Goal: Task Accomplishment & Management: Complete application form

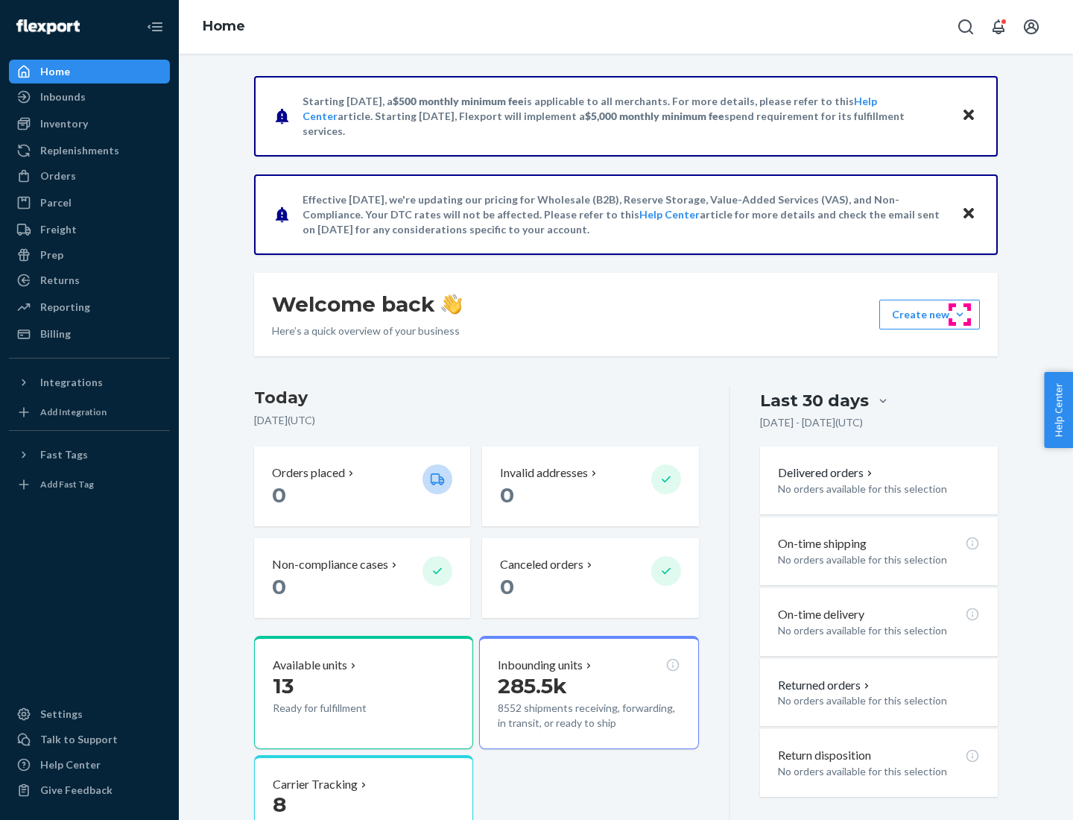
click at [960, 315] on button "Create new Create new inbound Create new order Create new product" at bounding box center [930, 315] width 101 height 30
click at [89, 97] on div "Inbounds" at bounding box center [89, 96] width 158 height 21
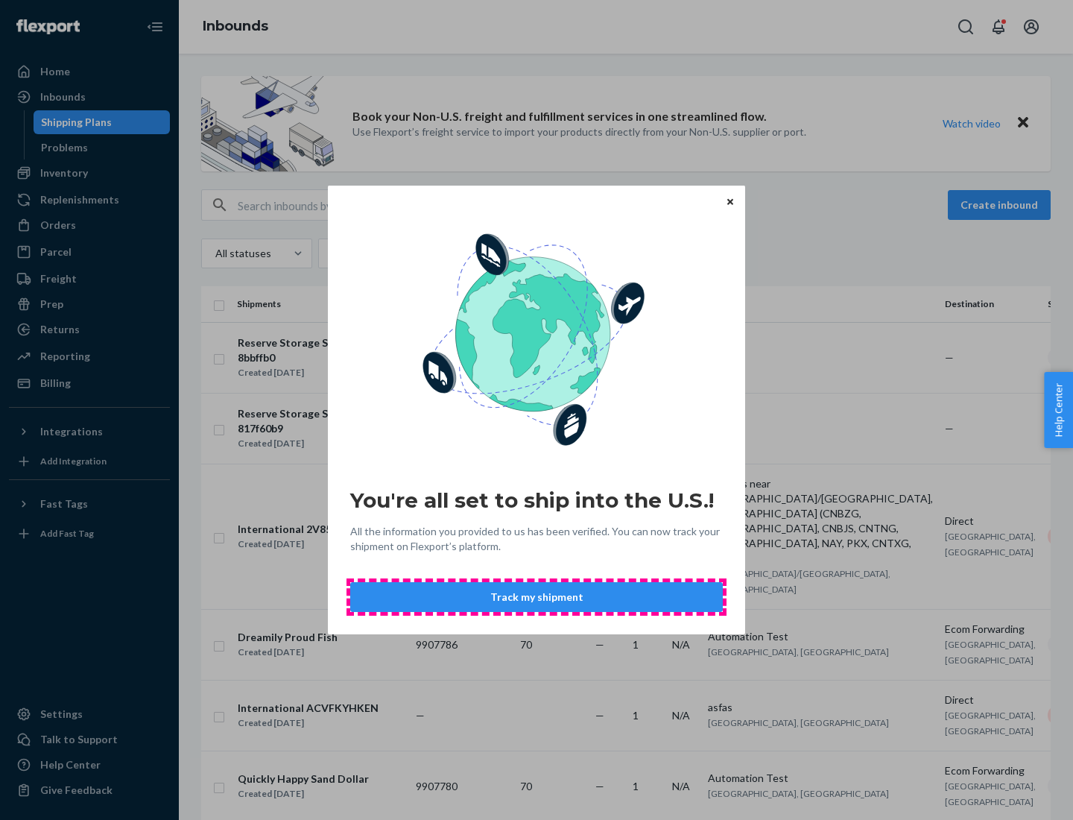
click at [537, 597] on button "Track my shipment" at bounding box center [536, 597] width 373 height 30
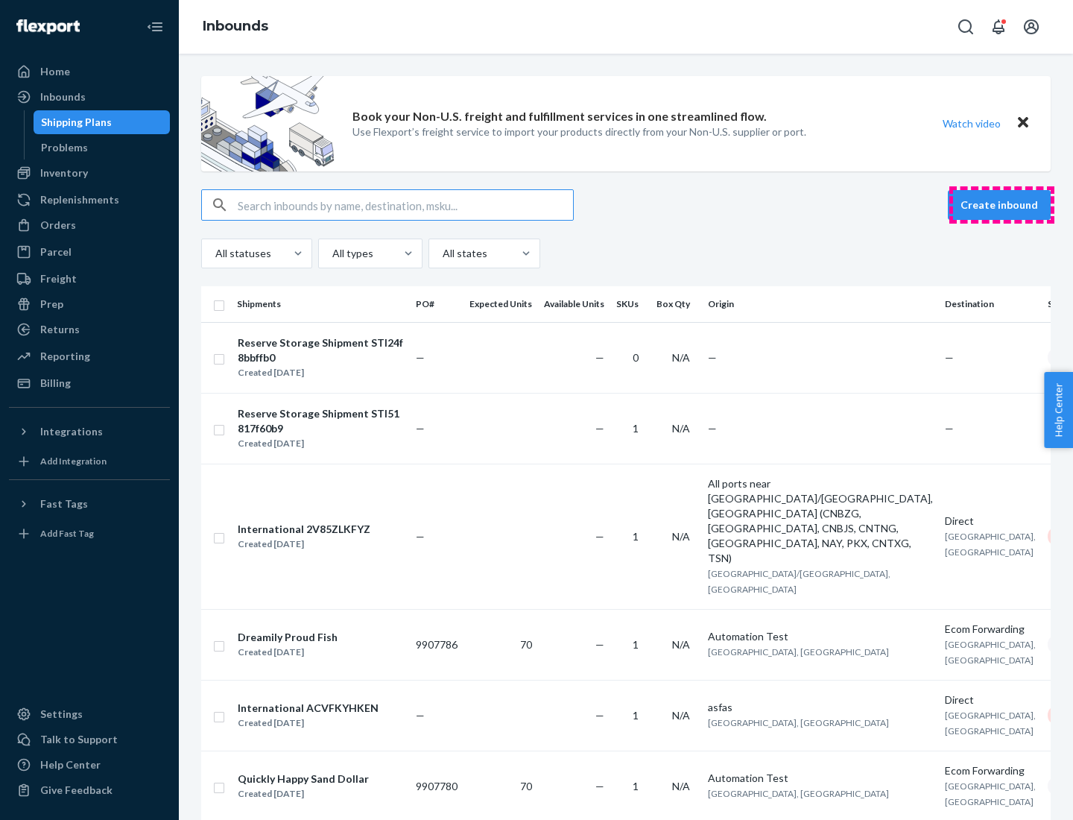
click at [1002, 205] on button "Create inbound" at bounding box center [999, 205] width 103 height 30
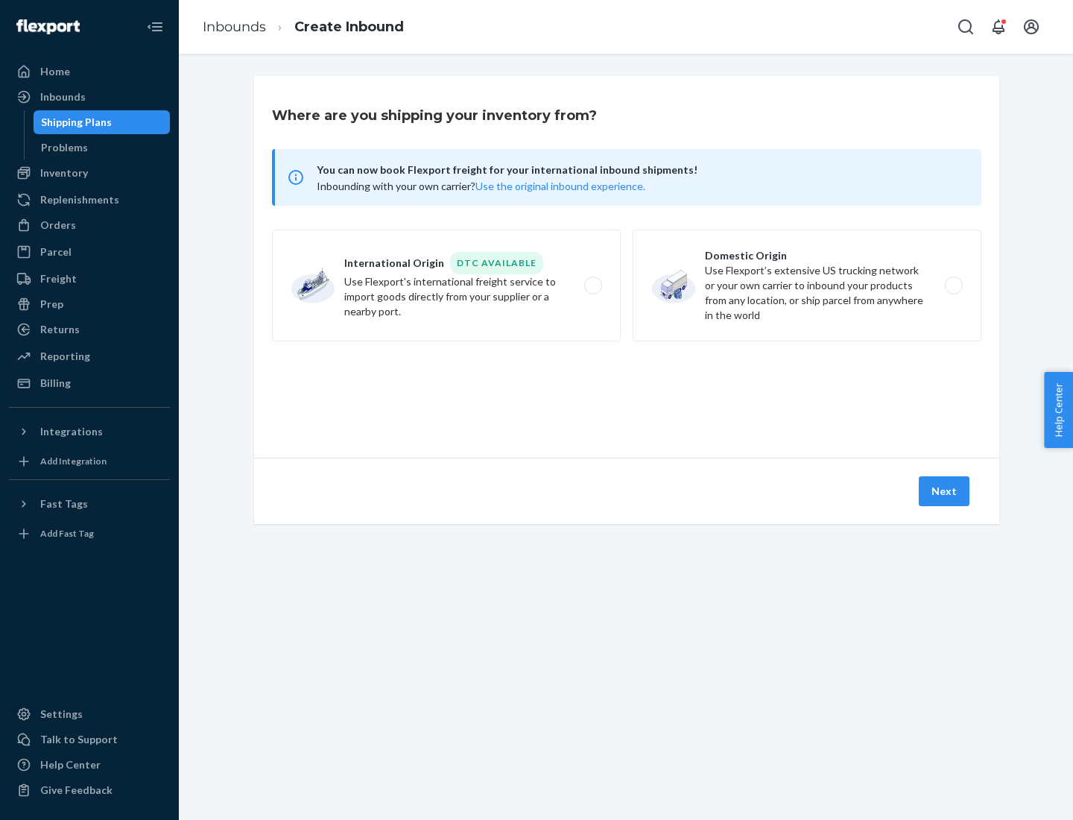
click at [447, 286] on label "International Origin DTC Available Use Flexport's international freight service…" at bounding box center [446, 286] width 349 height 112
click at [593, 286] on input "International Origin DTC Available Use Flexport's international freight service…" at bounding box center [598, 286] width 10 height 10
radio input "true"
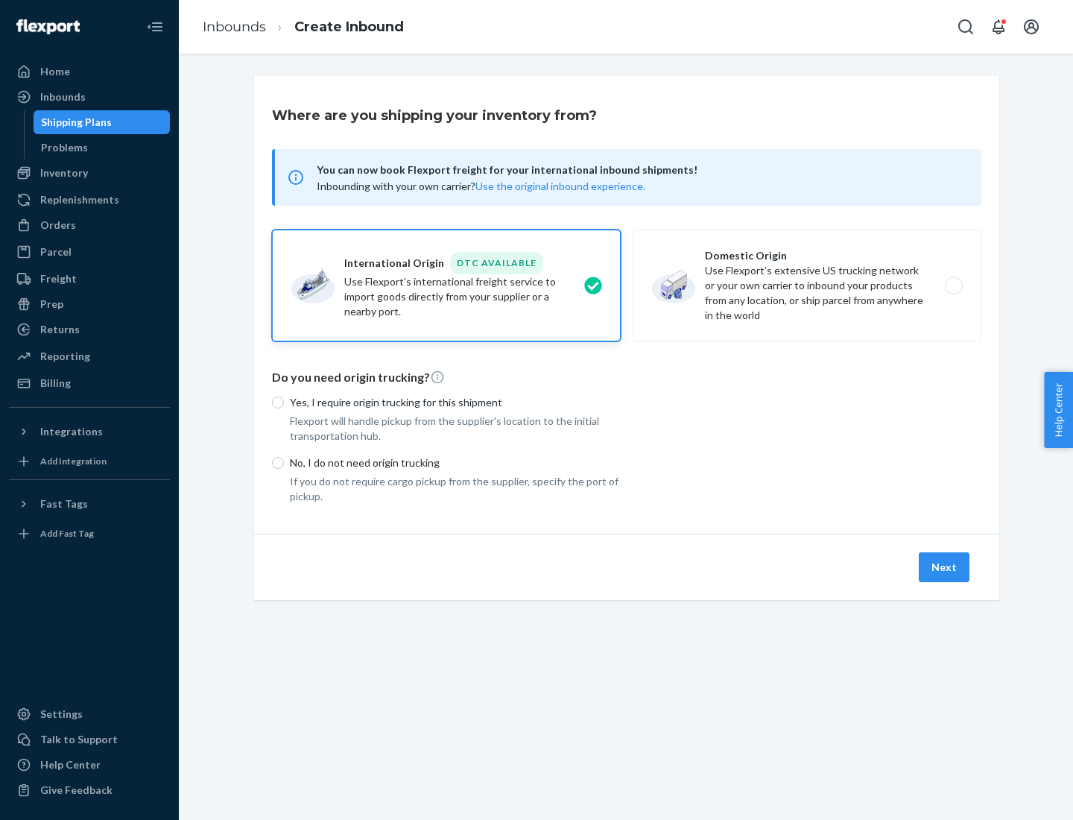
click at [455, 462] on p "No, I do not need origin trucking" at bounding box center [455, 462] width 331 height 15
click at [284, 462] on input "No, I do not need origin trucking" at bounding box center [278, 463] width 12 height 12
radio input "true"
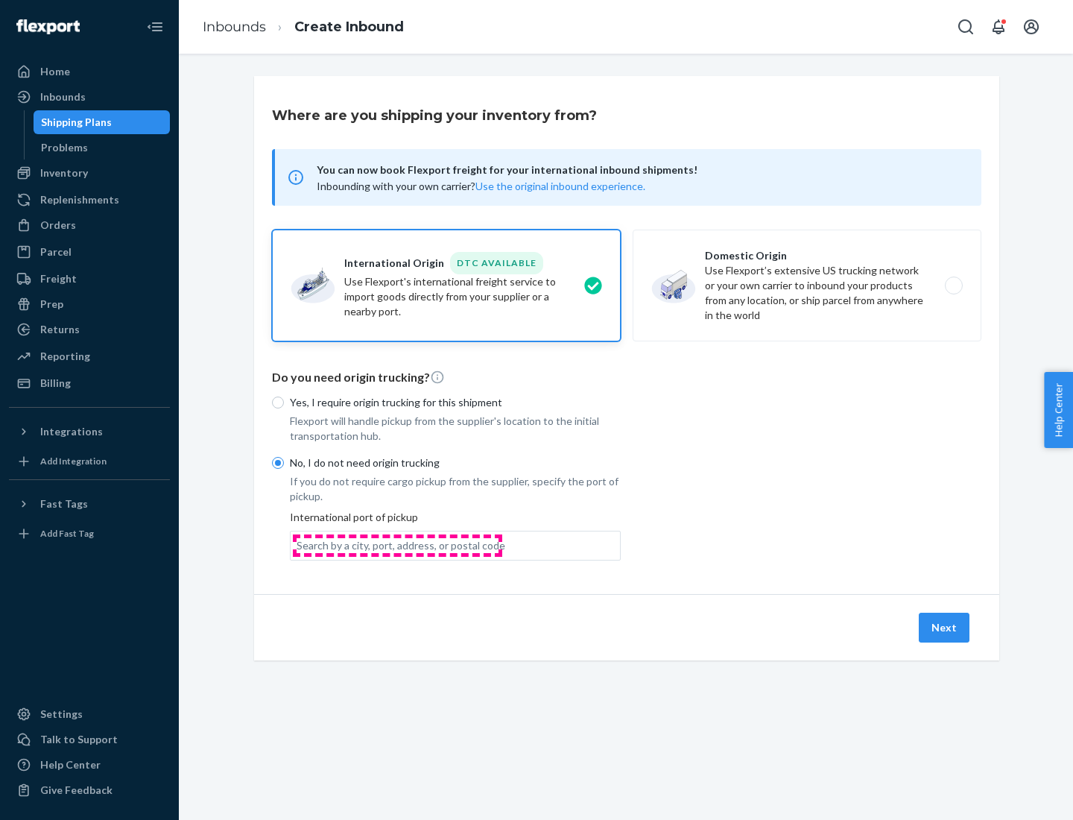
click at [397, 545] on div "Search by a city, port, address, or postal code" at bounding box center [401, 545] width 209 height 15
click at [298, 545] on input "Search by a city, port, address, or postal code" at bounding box center [297, 545] width 1 height 15
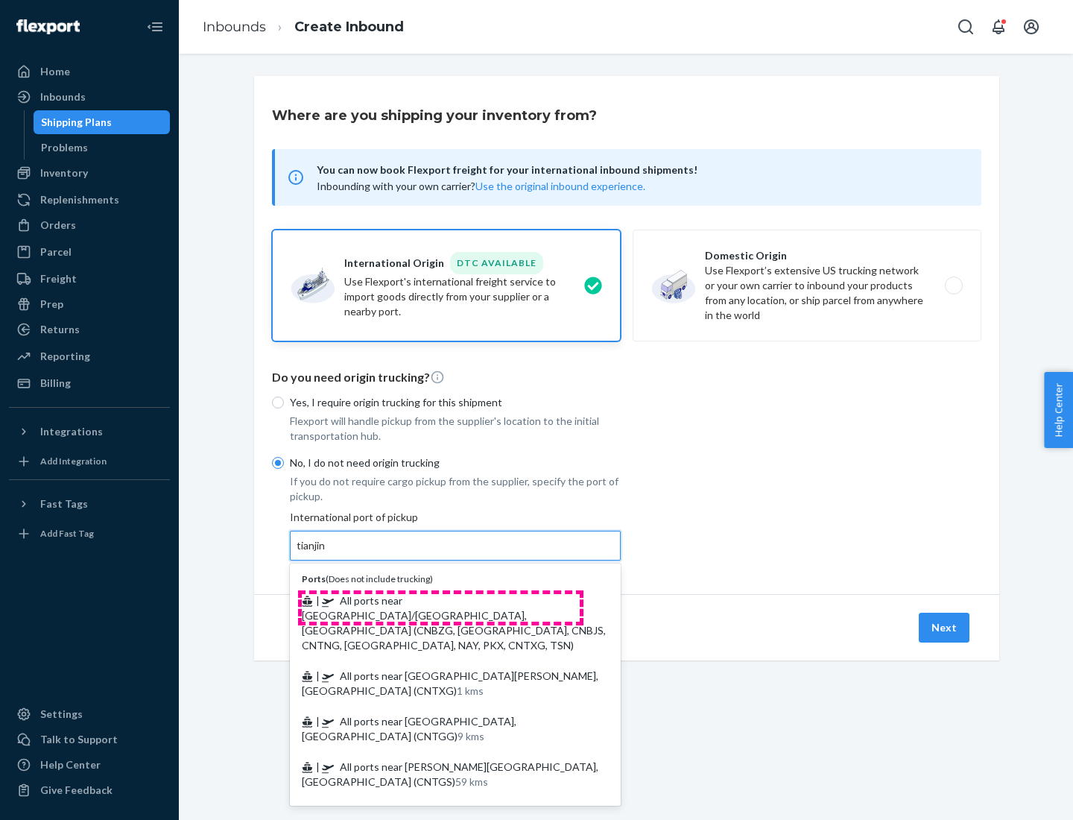
click at [441, 600] on span "| All ports near [GEOGRAPHIC_DATA]/[GEOGRAPHIC_DATA], [GEOGRAPHIC_DATA] (CNBZG,…" at bounding box center [454, 622] width 304 height 57
click at [327, 553] on input "tianjin" at bounding box center [312, 545] width 31 height 15
type input "All ports near [GEOGRAPHIC_DATA]/[GEOGRAPHIC_DATA], [GEOGRAPHIC_DATA] (CNBZG, […"
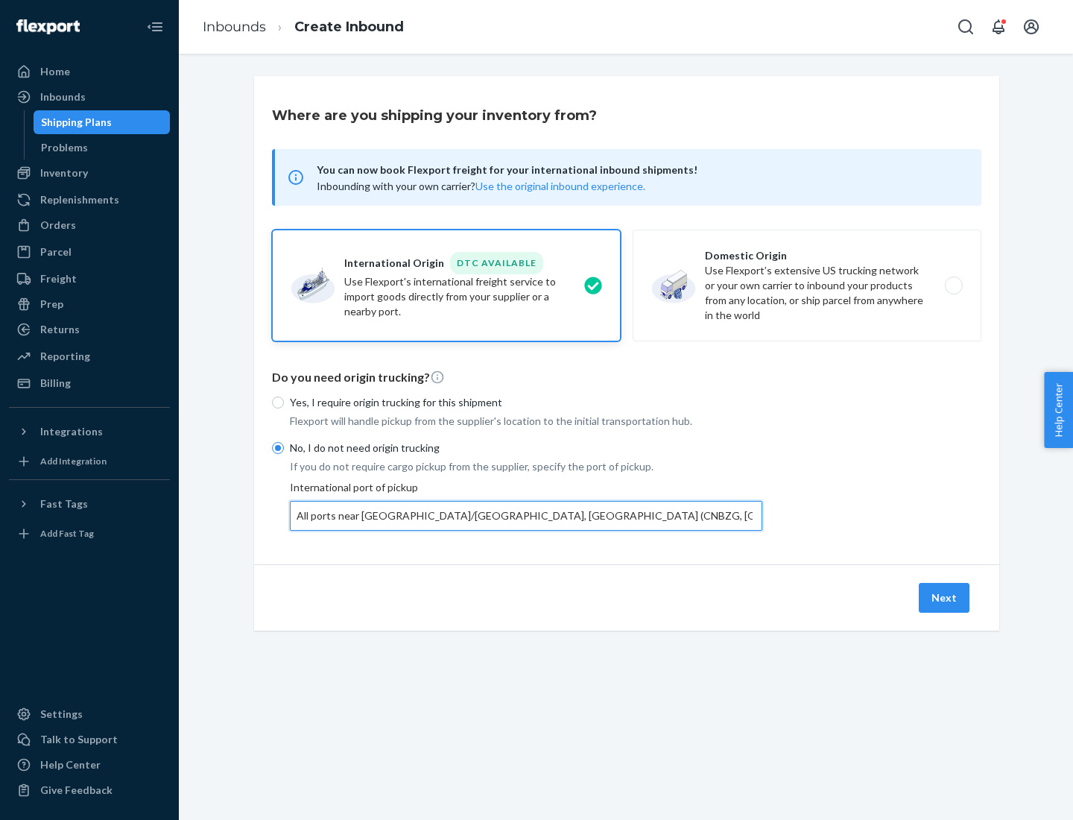
click at [945, 597] on button "Next" at bounding box center [944, 598] width 51 height 30
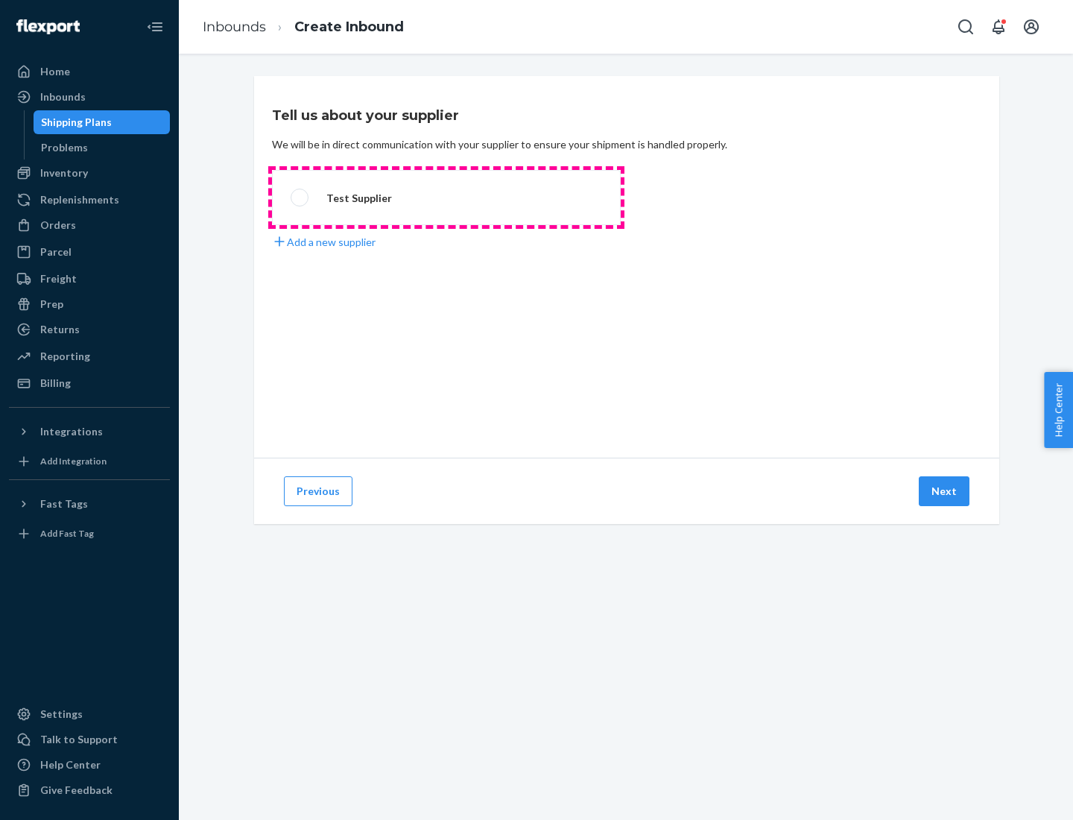
click at [447, 198] on label "Test Supplier" at bounding box center [446, 197] width 349 height 55
click at [300, 198] on input "Test Supplier" at bounding box center [296, 198] width 10 height 10
radio input "true"
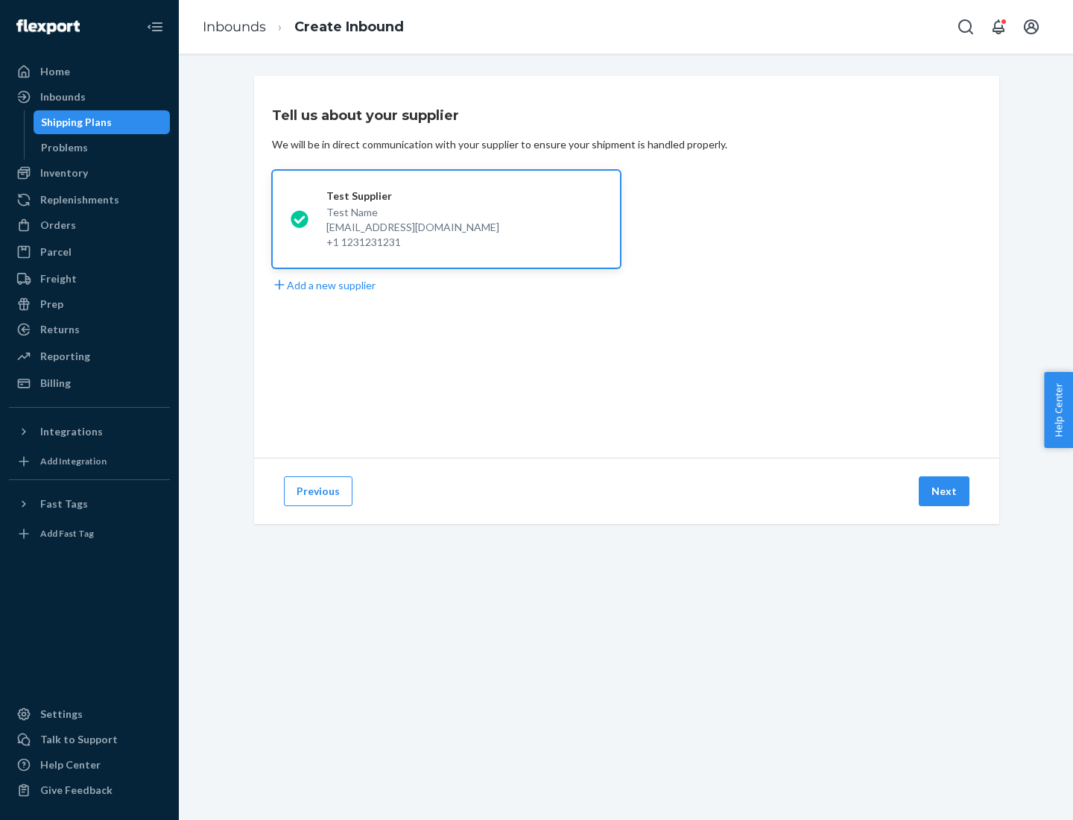
click at [945, 491] on button "Next" at bounding box center [944, 491] width 51 height 30
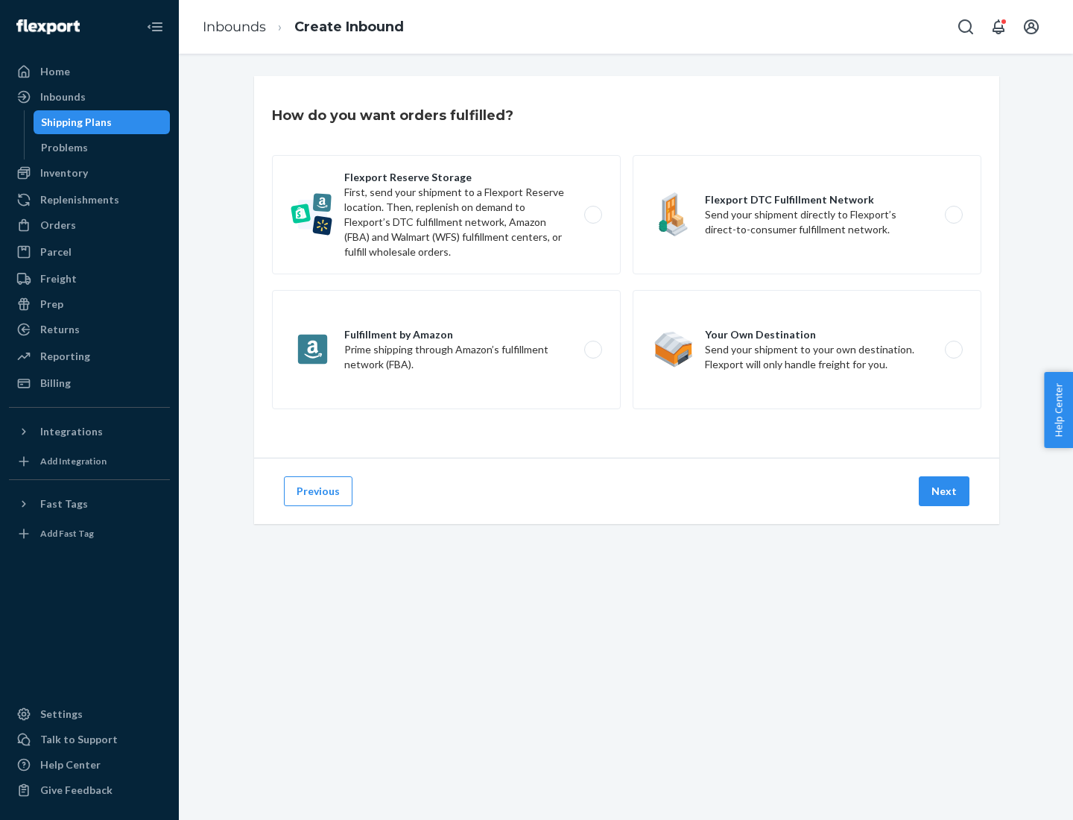
click at [447, 215] on label "Flexport Reserve Storage First, send your shipment to a Flexport Reserve locati…" at bounding box center [446, 214] width 349 height 119
click at [593, 215] on input "Flexport Reserve Storage First, send your shipment to a Flexport Reserve locati…" at bounding box center [598, 215] width 10 height 10
radio input "true"
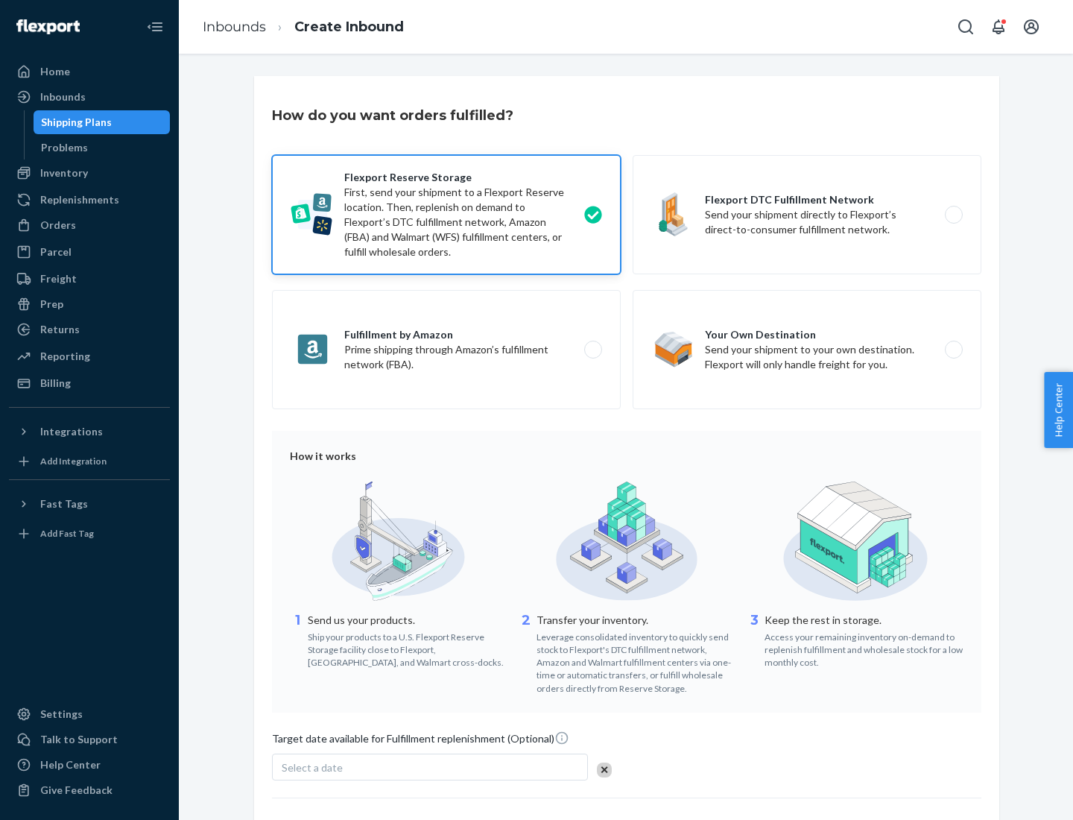
scroll to position [122, 0]
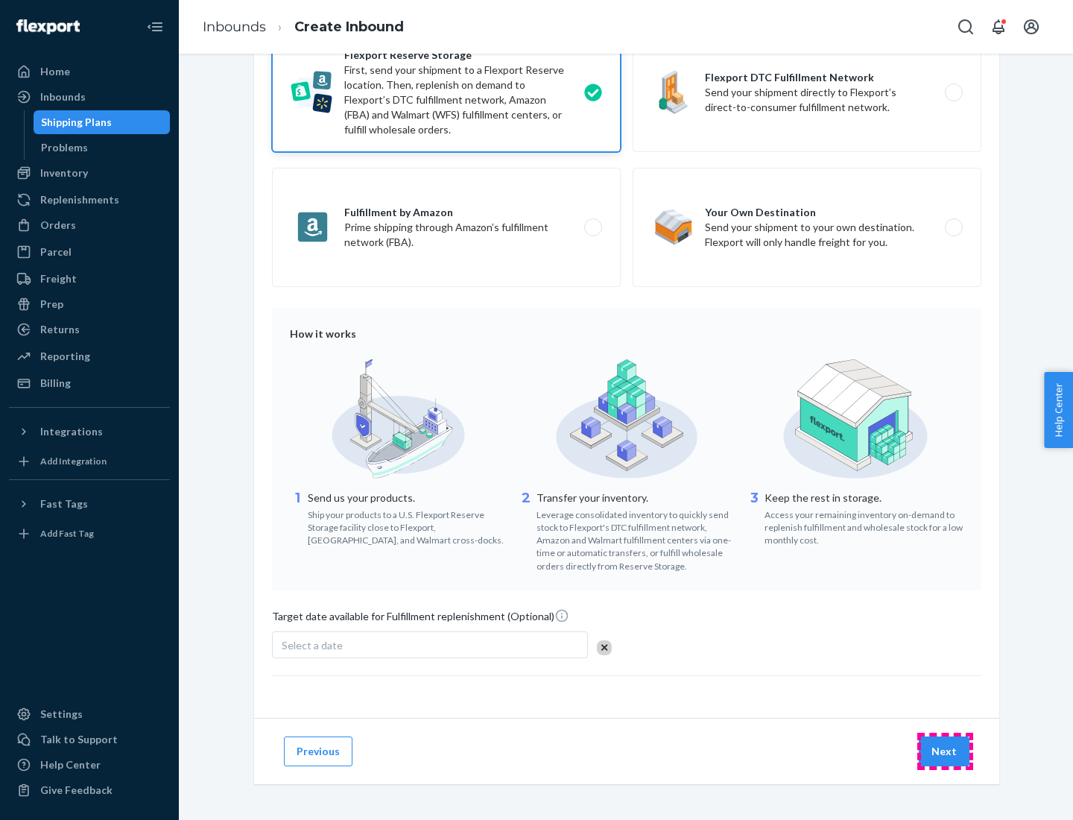
click at [945, 751] on button "Next" at bounding box center [944, 752] width 51 height 30
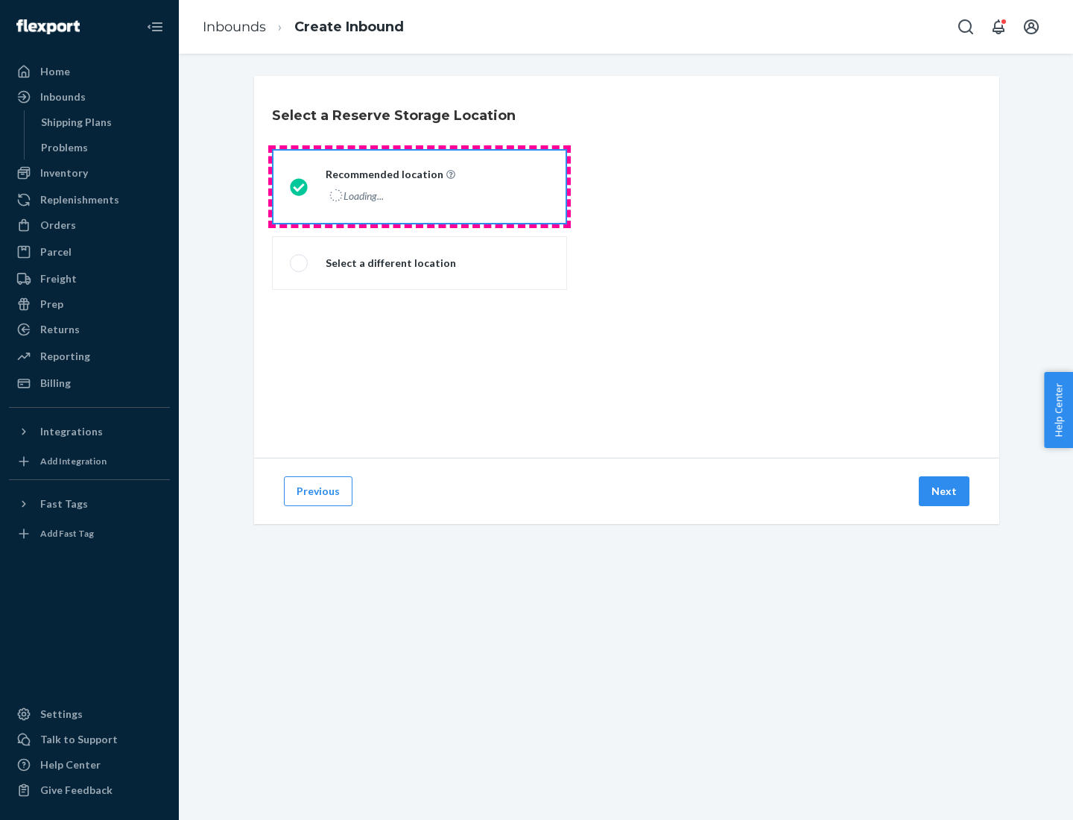
click at [420, 186] on div "Loading..." at bounding box center [389, 196] width 127 height 22
click at [300, 186] on input "Recommended location Loading..." at bounding box center [295, 187] width 10 height 10
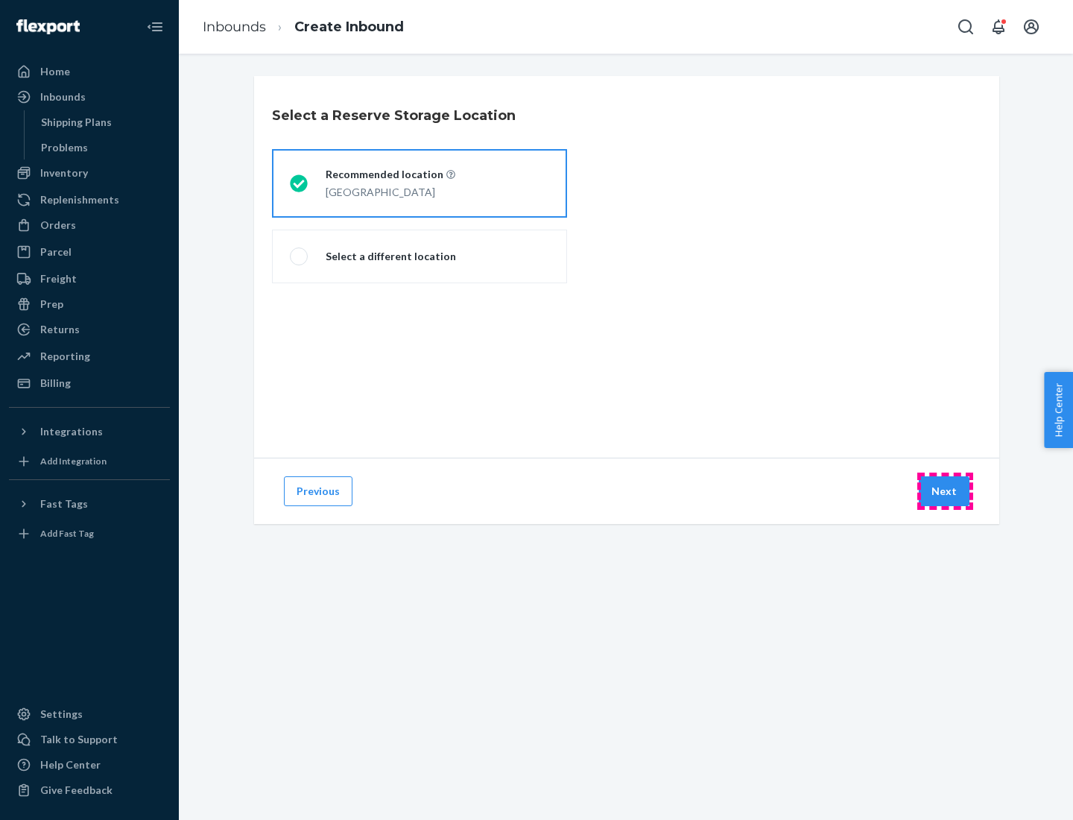
click at [945, 491] on button "Next" at bounding box center [944, 491] width 51 height 30
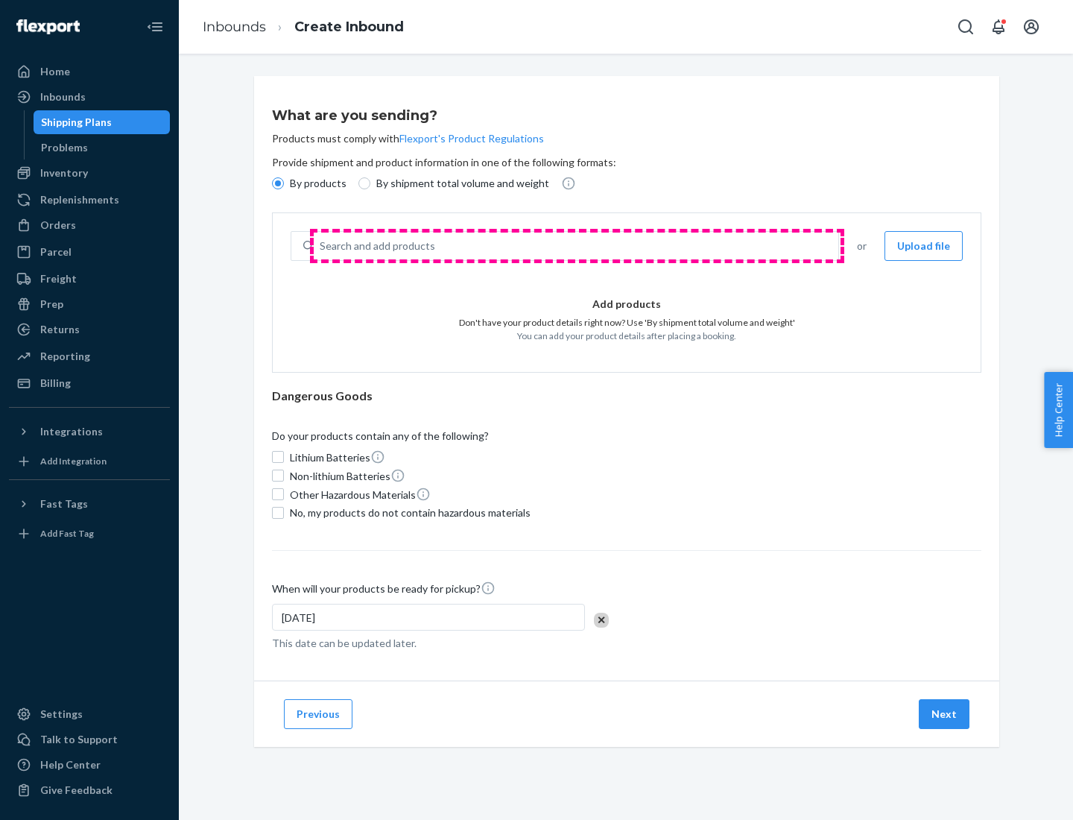
click at [577, 246] on div "Search and add products" at bounding box center [576, 246] width 525 height 27
click at [321, 246] on input "Search and add products" at bounding box center [320, 246] width 1 height 15
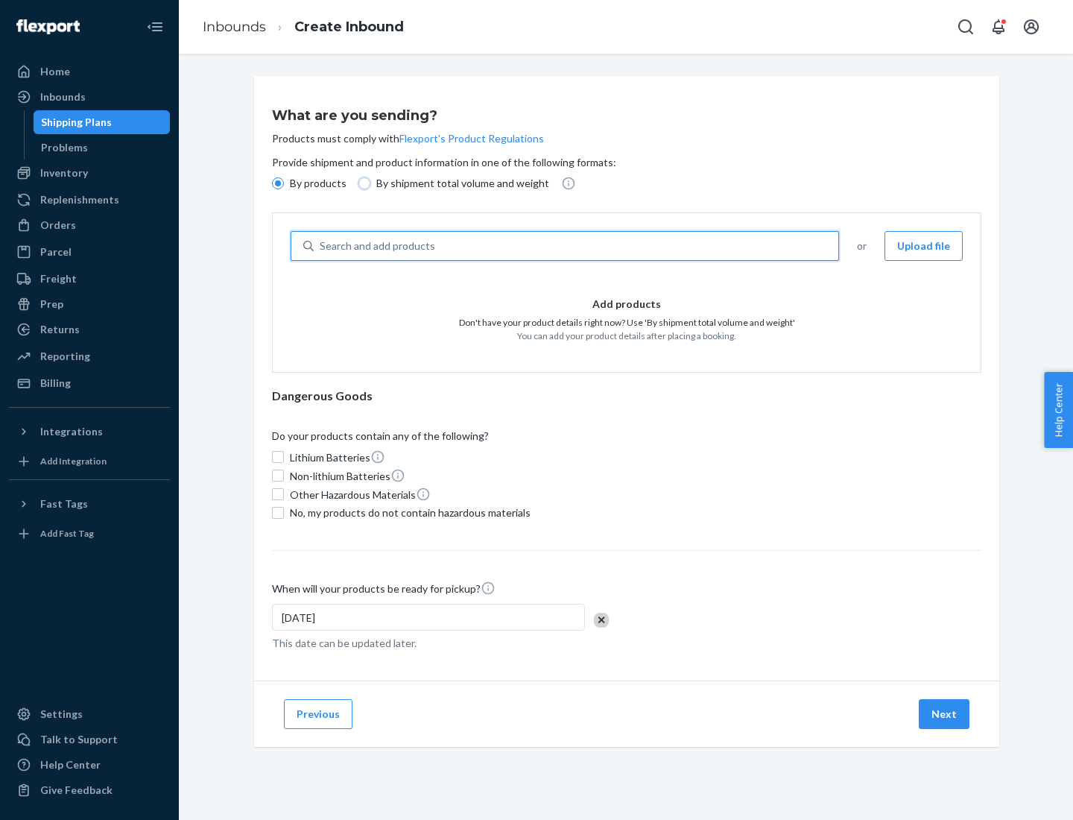
click at [362, 183] on input "By shipment total volume and weight" at bounding box center [365, 183] width 12 height 12
radio input "true"
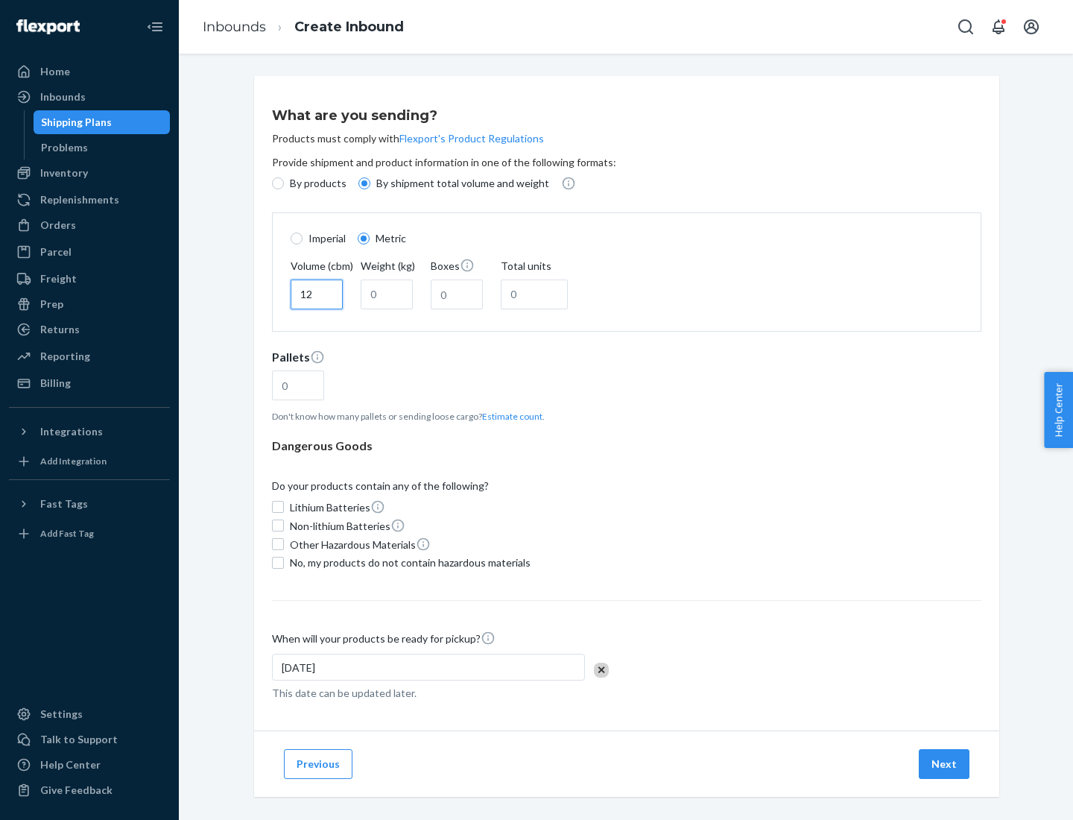
type input "12"
type input "22"
type input "222"
type input "121"
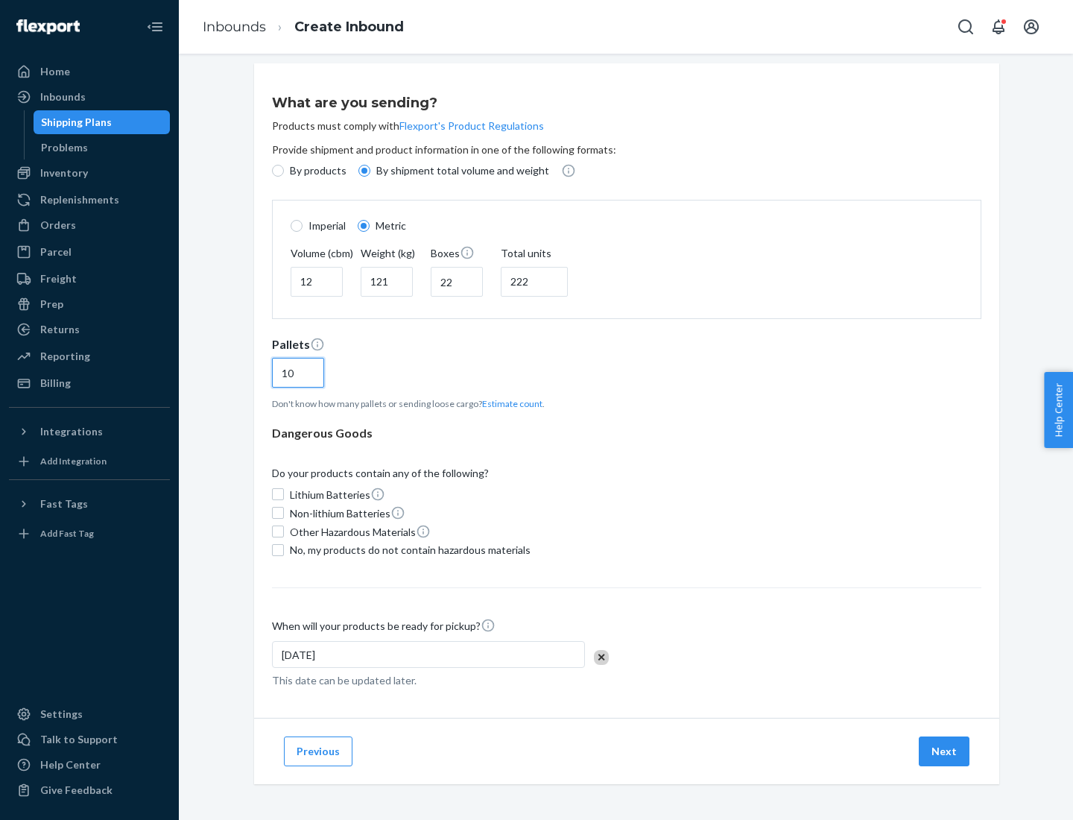
type input "10"
click at [408, 549] on span "No, my products do not contain hazardous materials" at bounding box center [410, 550] width 241 height 15
click at [284, 549] on input "No, my products do not contain hazardous materials" at bounding box center [278, 550] width 12 height 12
checkbox input "true"
click at [945, 751] on button "Next" at bounding box center [944, 752] width 51 height 30
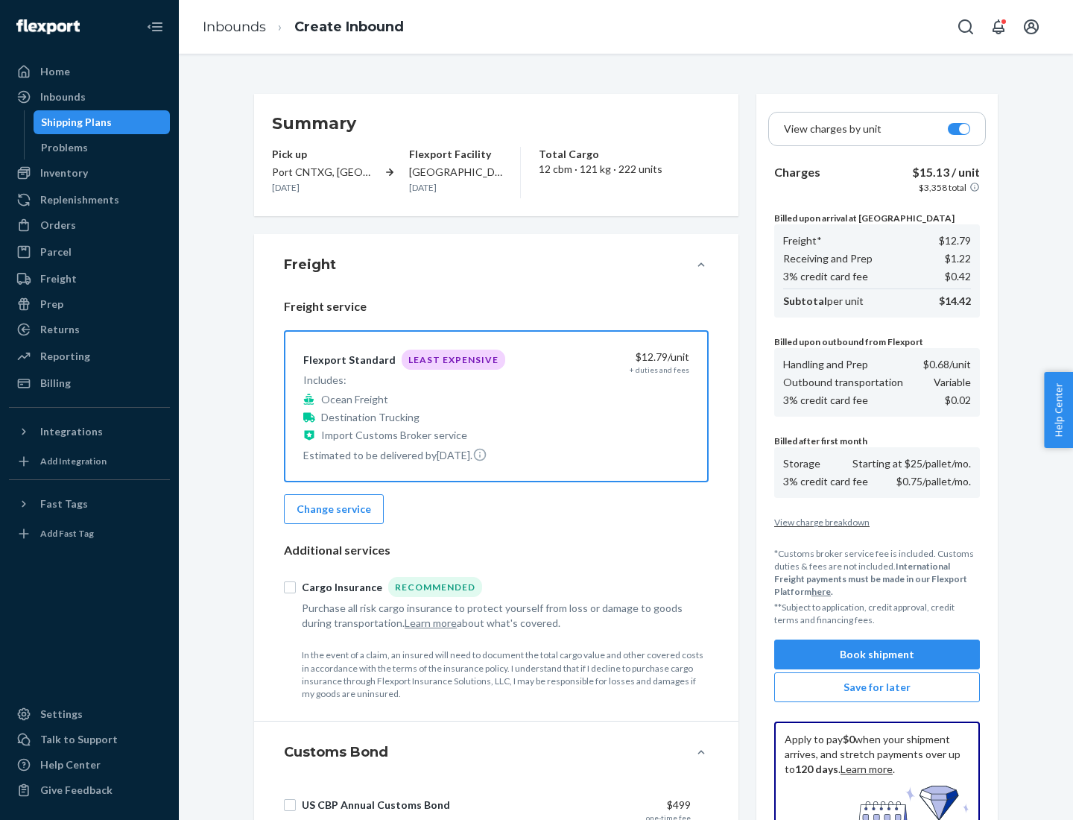
scroll to position [218, 0]
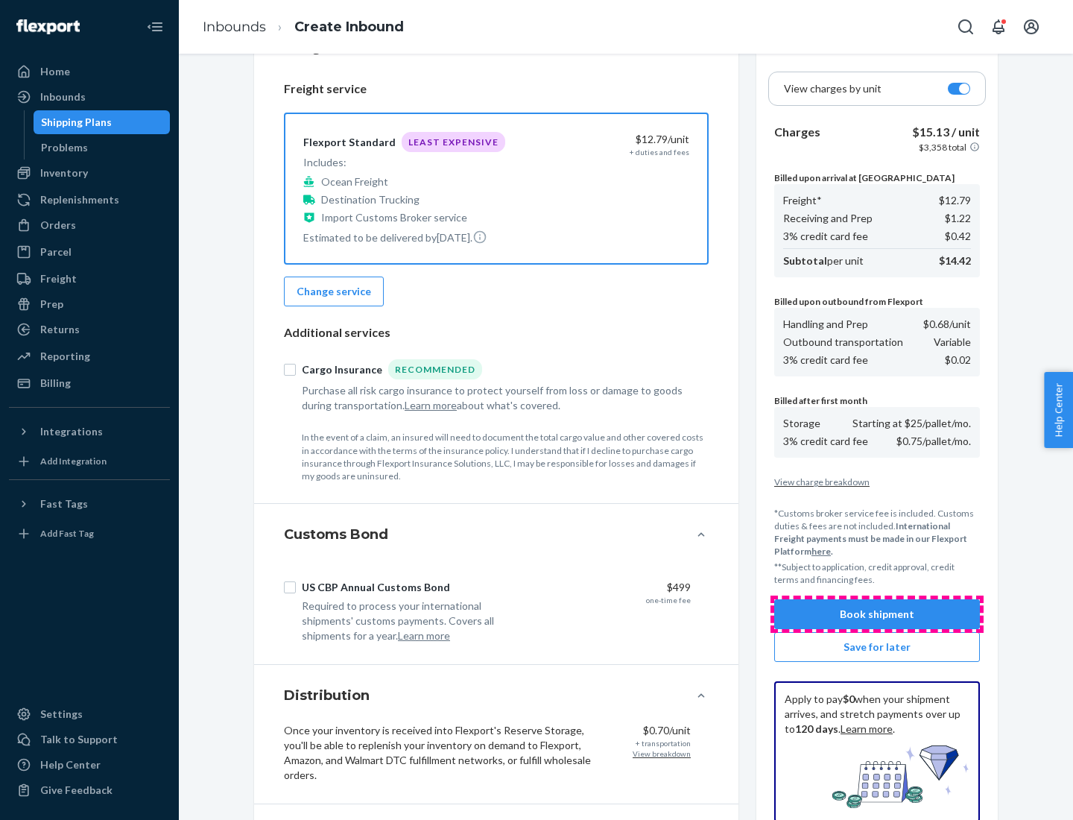
click at [877, 614] on button "Book shipment" at bounding box center [878, 614] width 206 height 30
